Goal: Task Accomplishment & Management: Complete application form

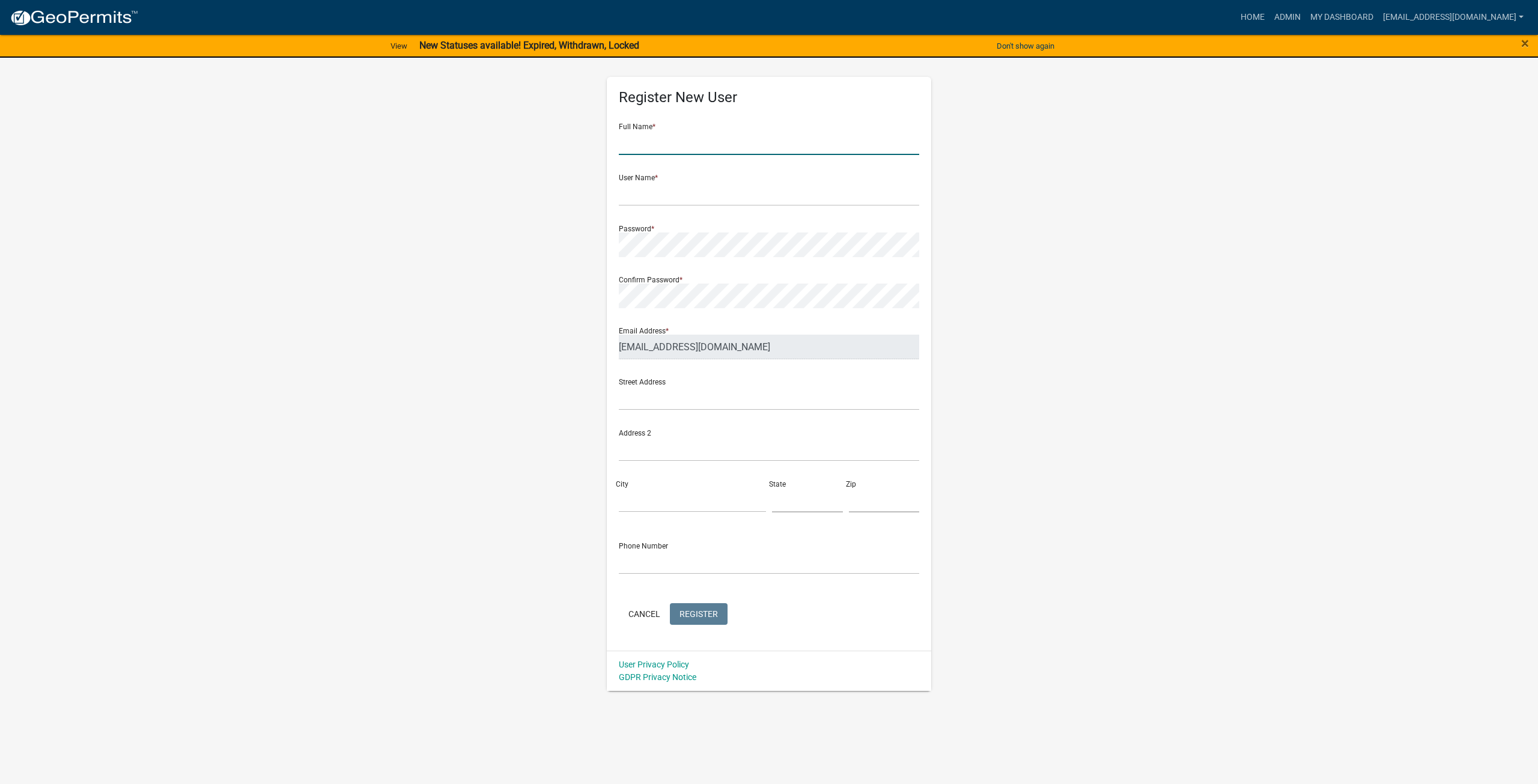
click at [715, 154] on input "text" at bounding box center [769, 142] width 301 height 24
type input "Public Works"
type input "[EMAIL_ADDRESS][DOMAIN_NAME]"
click at [645, 407] on input "text" at bounding box center [769, 398] width 301 height 24
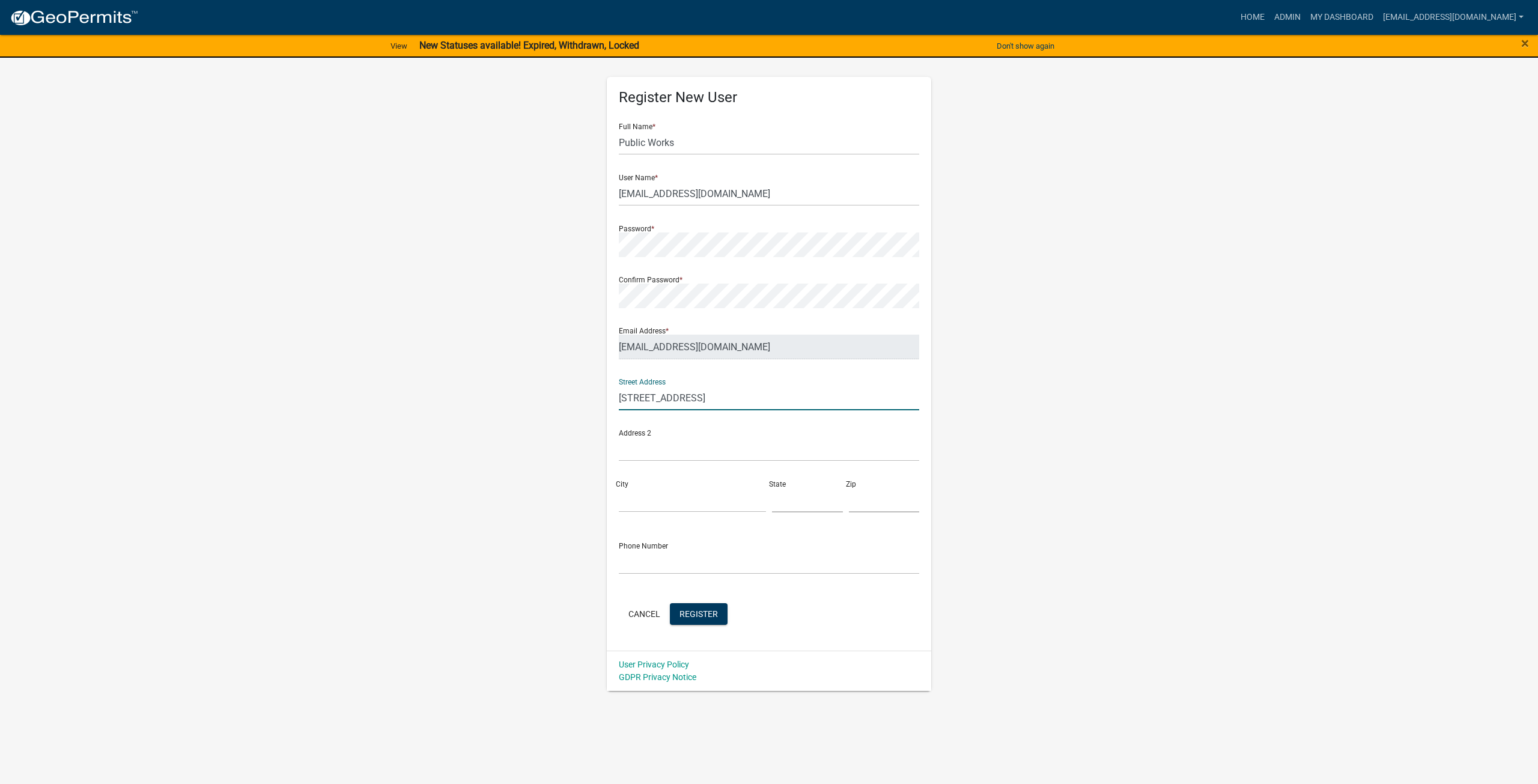
type input "[STREET_ADDRESS]"
type input "[PERSON_NAME]"
type input "MN"
type input "56156"
type input "[PHONE_NUMBER]"
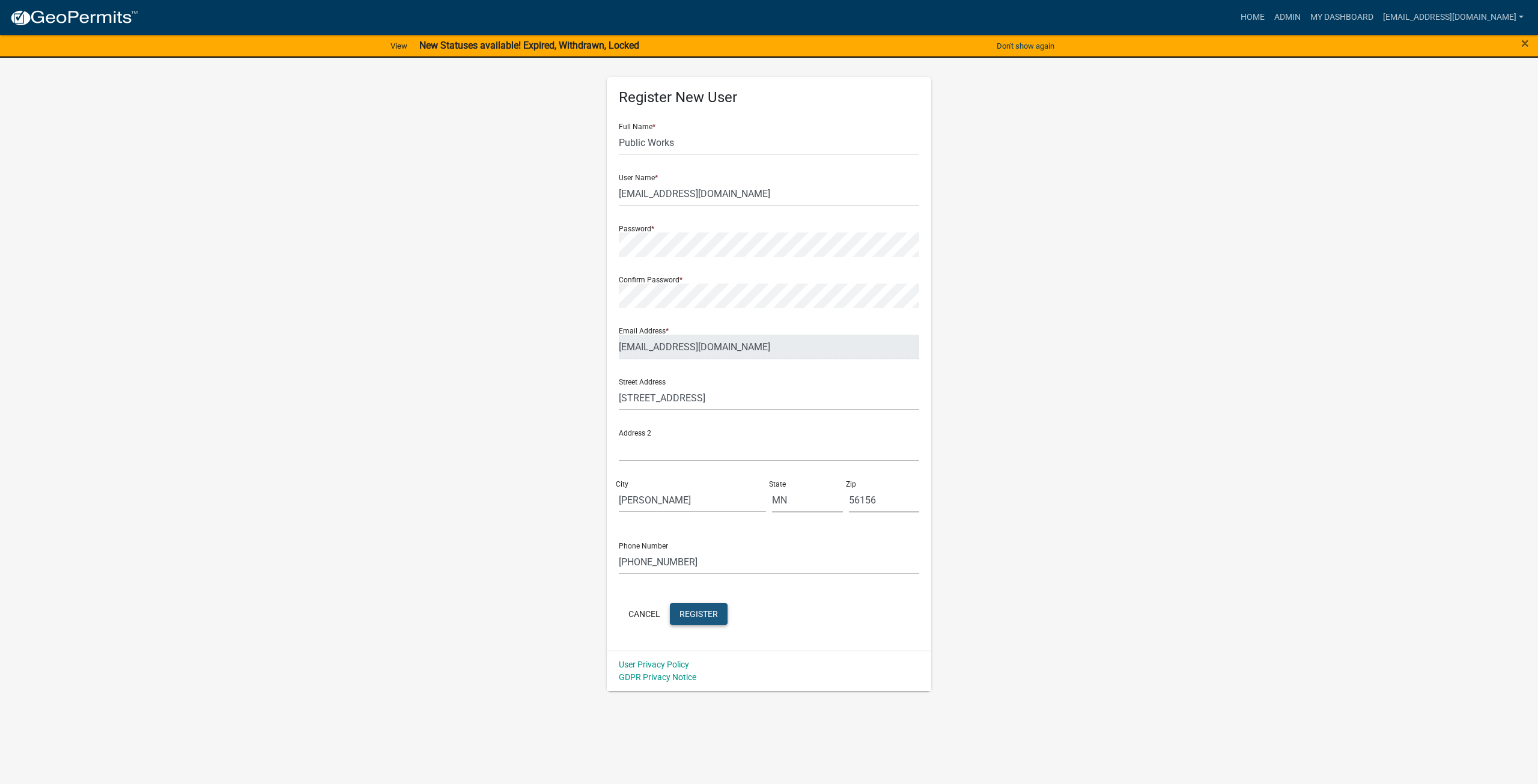
click at [708, 610] on span "Register" at bounding box center [698, 613] width 38 height 9
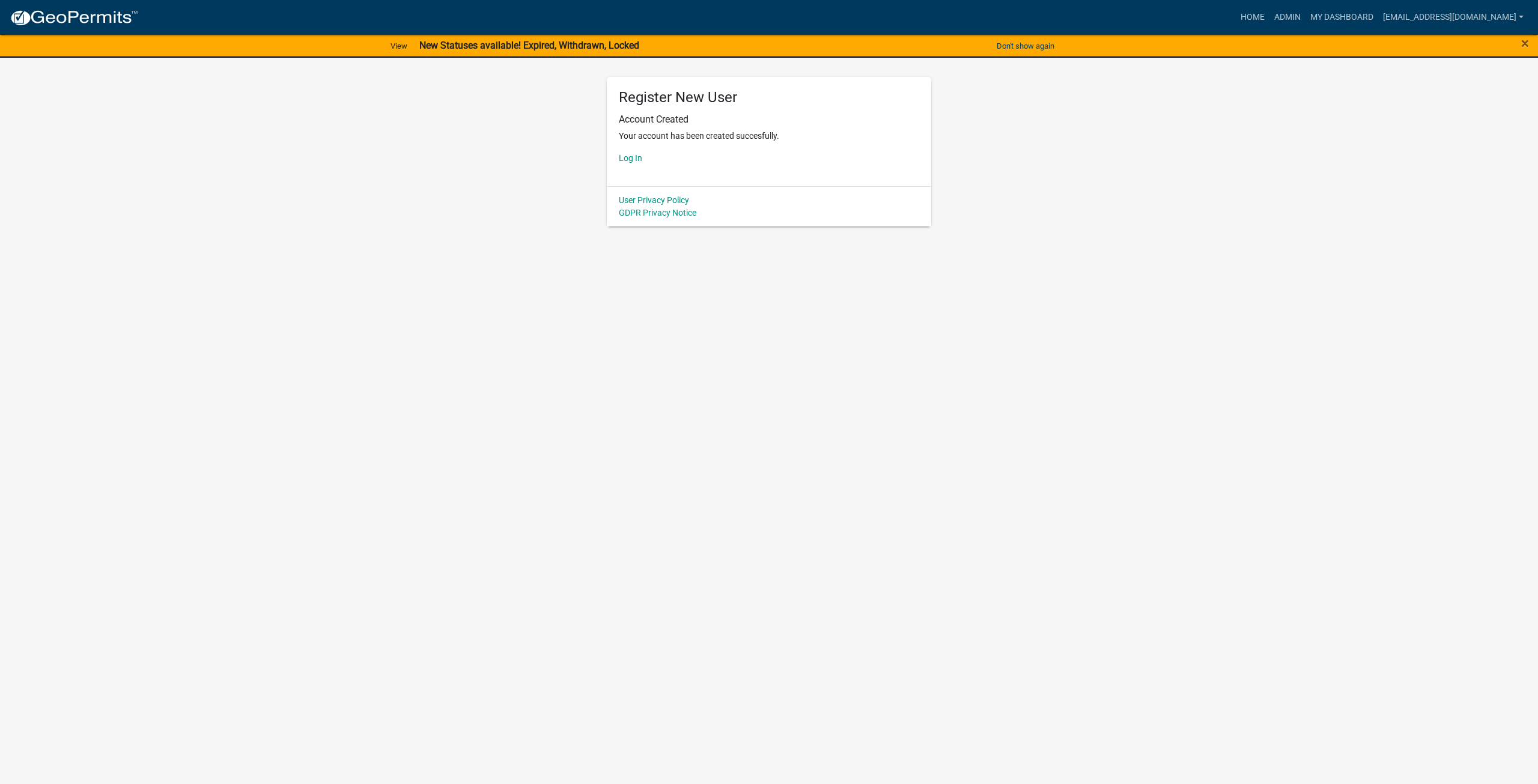
click at [644, 160] on p "Log In" at bounding box center [769, 158] width 301 height 13
drag, startPoint x: 642, startPoint y: 158, endPoint x: 612, endPoint y: 159, distance: 30.0
click at [642, 158] on p "Log In" at bounding box center [769, 158] width 301 height 13
click at [628, 157] on link "Log In" at bounding box center [631, 157] width 24 height 9
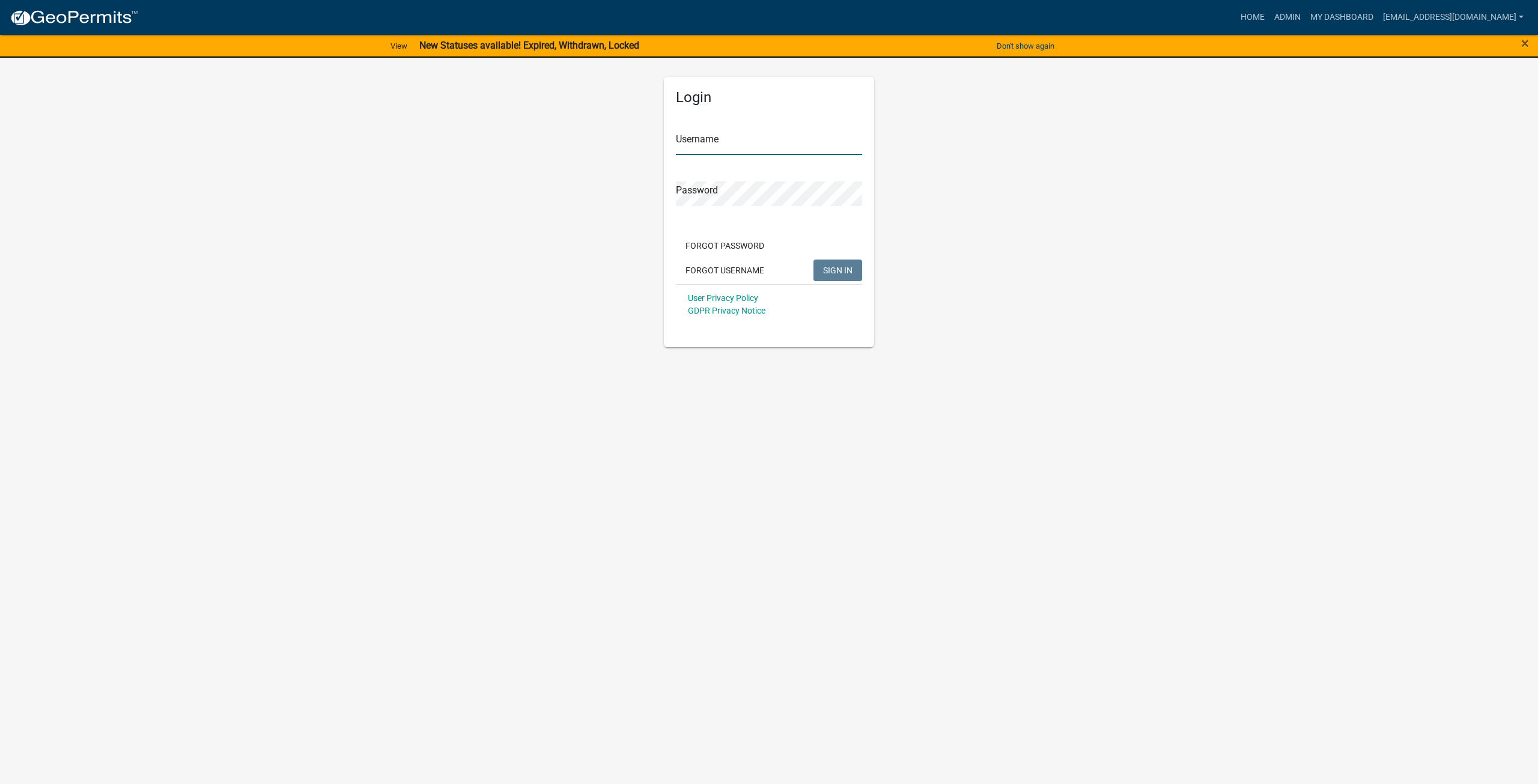
click at [756, 146] on input "Username" at bounding box center [769, 142] width 186 height 24
type input "[EMAIL_ADDRESS][DOMAIN_NAME]"
click at [814, 259] on button "SIGN IN" at bounding box center [838, 270] width 49 height 22
